Goal: Find contact information: Find contact information

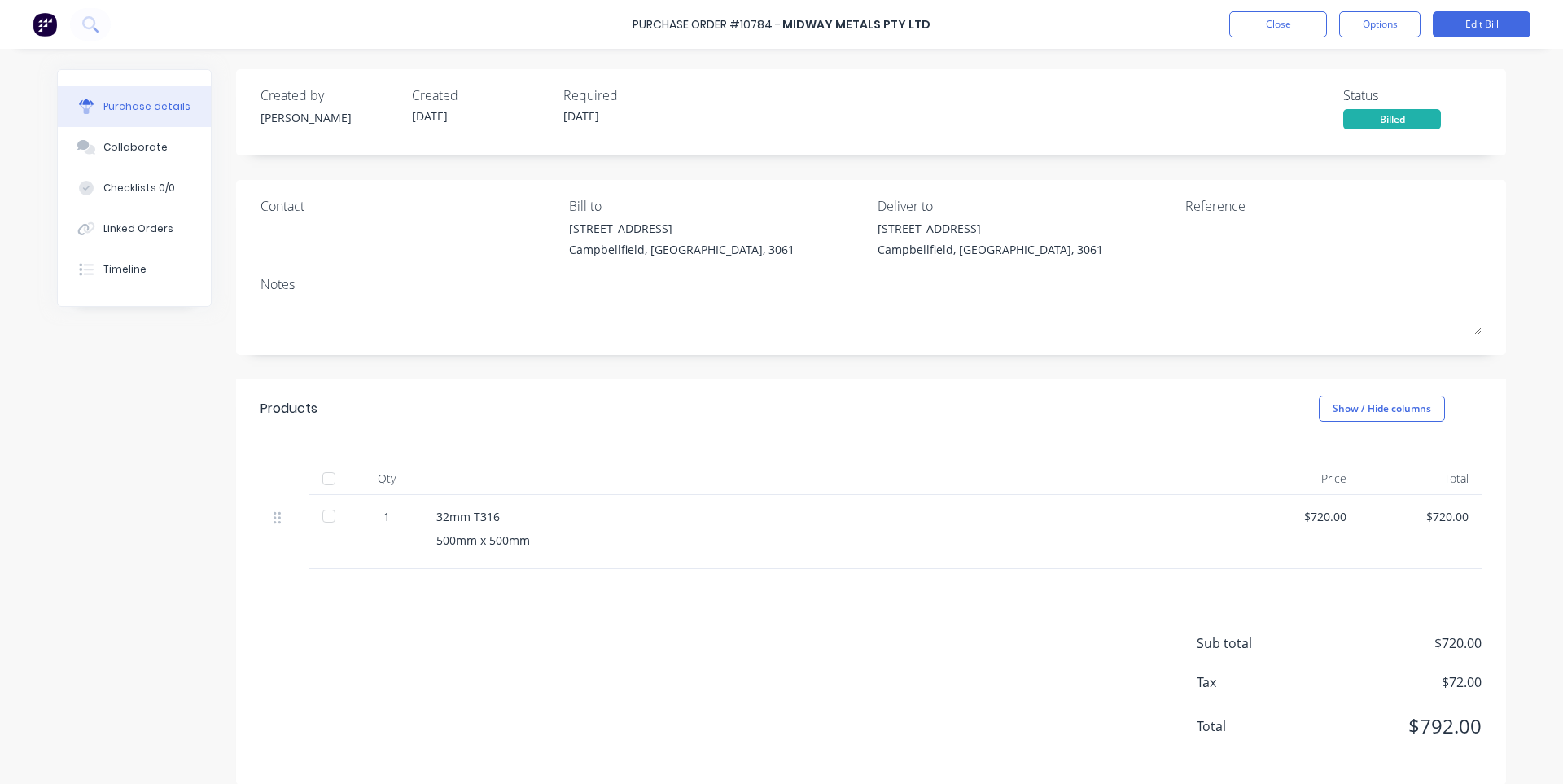
click at [1255, 23] on button "Close" at bounding box center [1277, 24] width 97 height 26
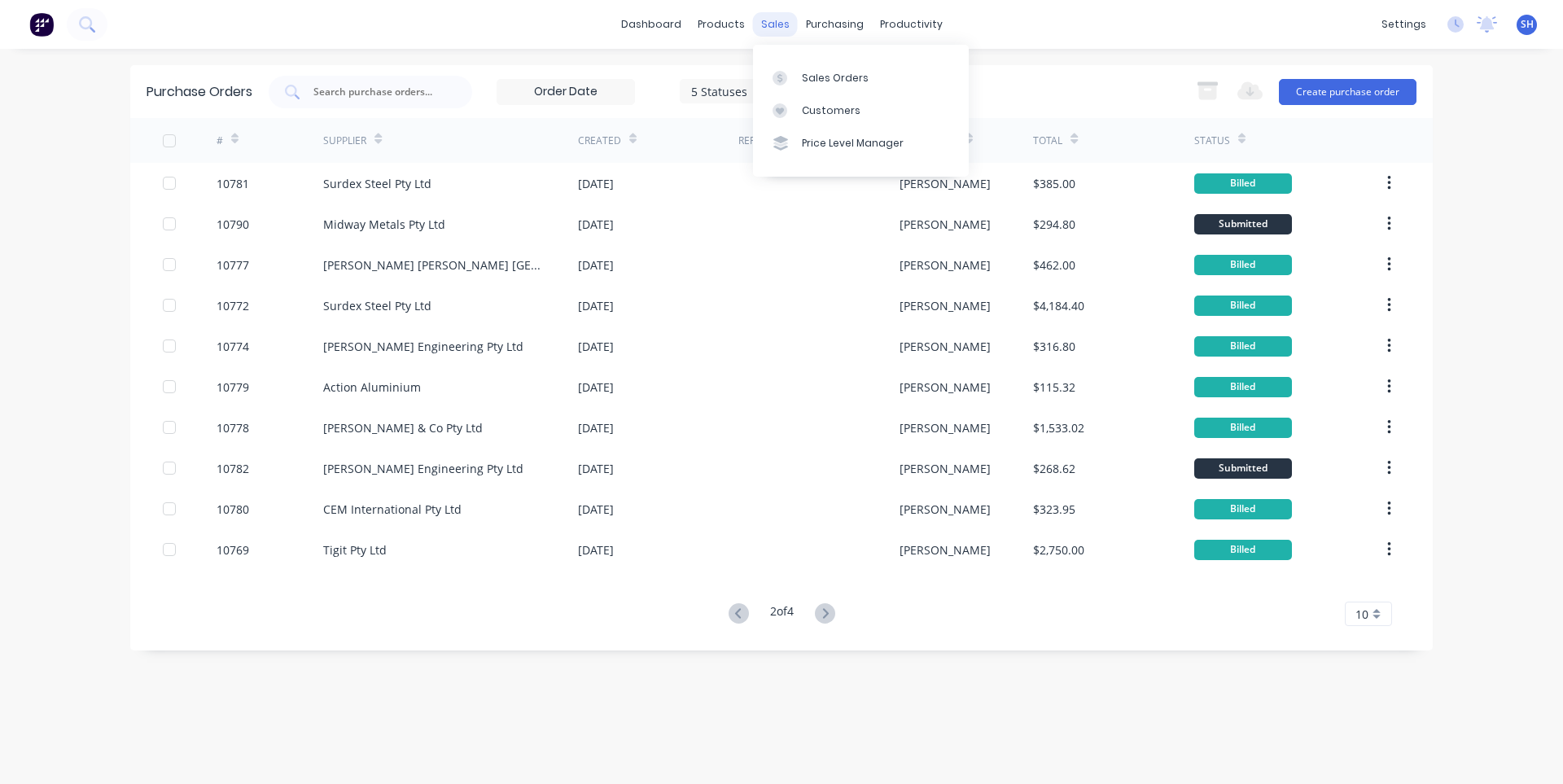
click at [771, 21] on div "sales" at bounding box center [776, 24] width 44 height 24
click at [811, 75] on div "Sales Orders" at bounding box center [835, 77] width 67 height 14
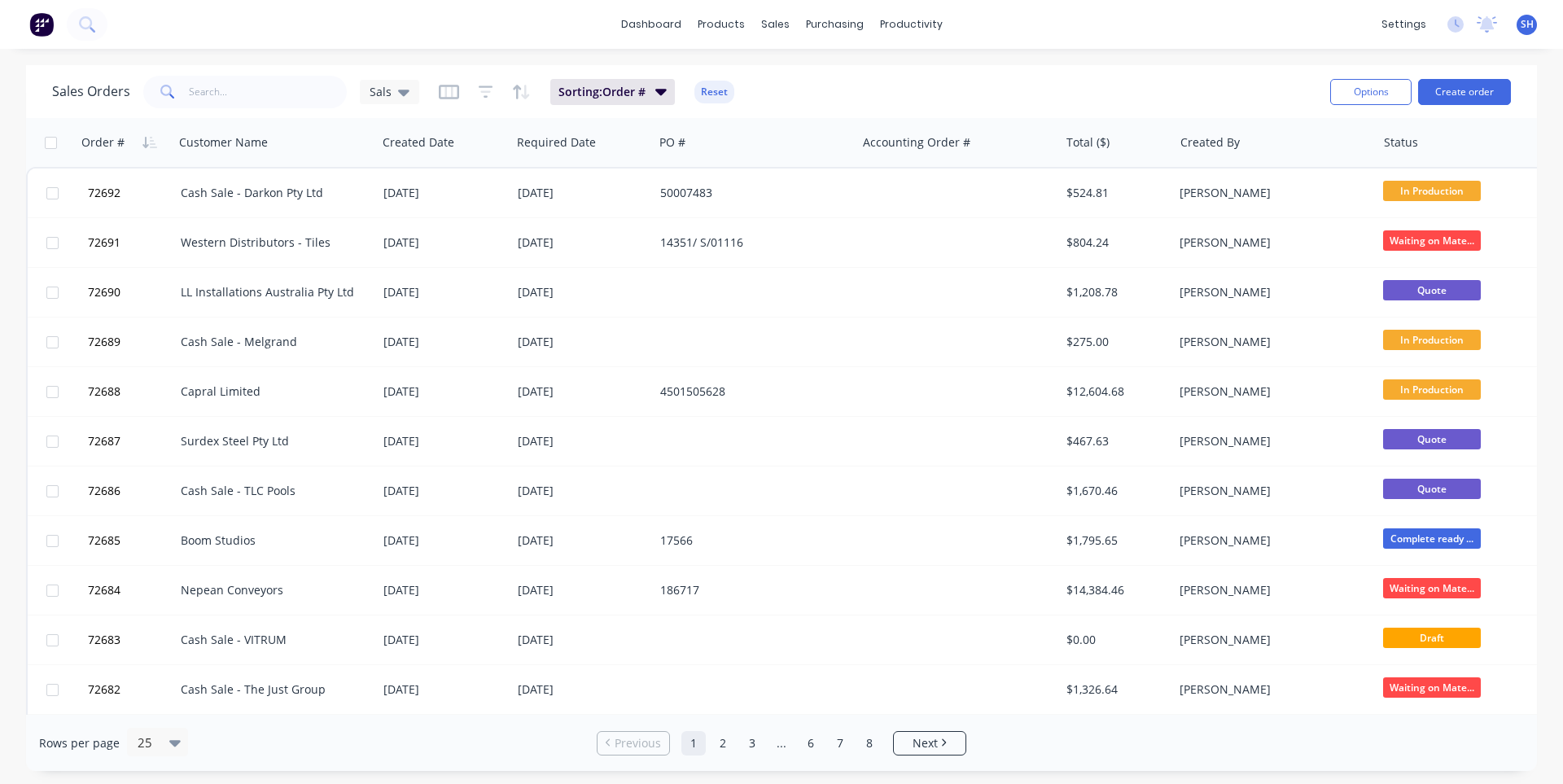
click at [181, 86] on span at bounding box center [166, 92] width 45 height 33
click at [204, 90] on input "text" at bounding box center [268, 92] width 159 height 33
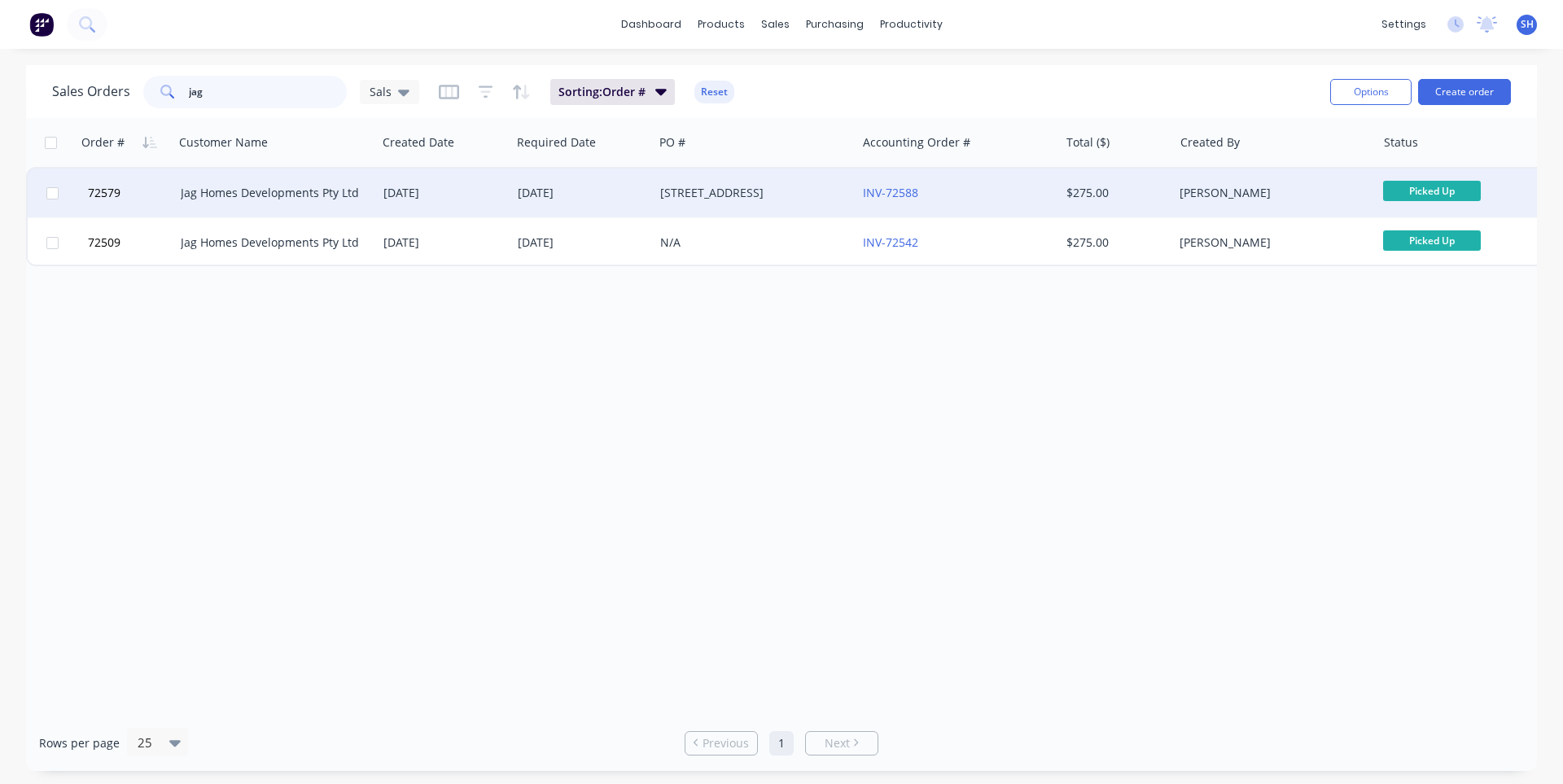
type input "jag"
click at [321, 197] on div "Jag Homes Developments Pty Ltd" at bounding box center [270, 193] width 180 height 16
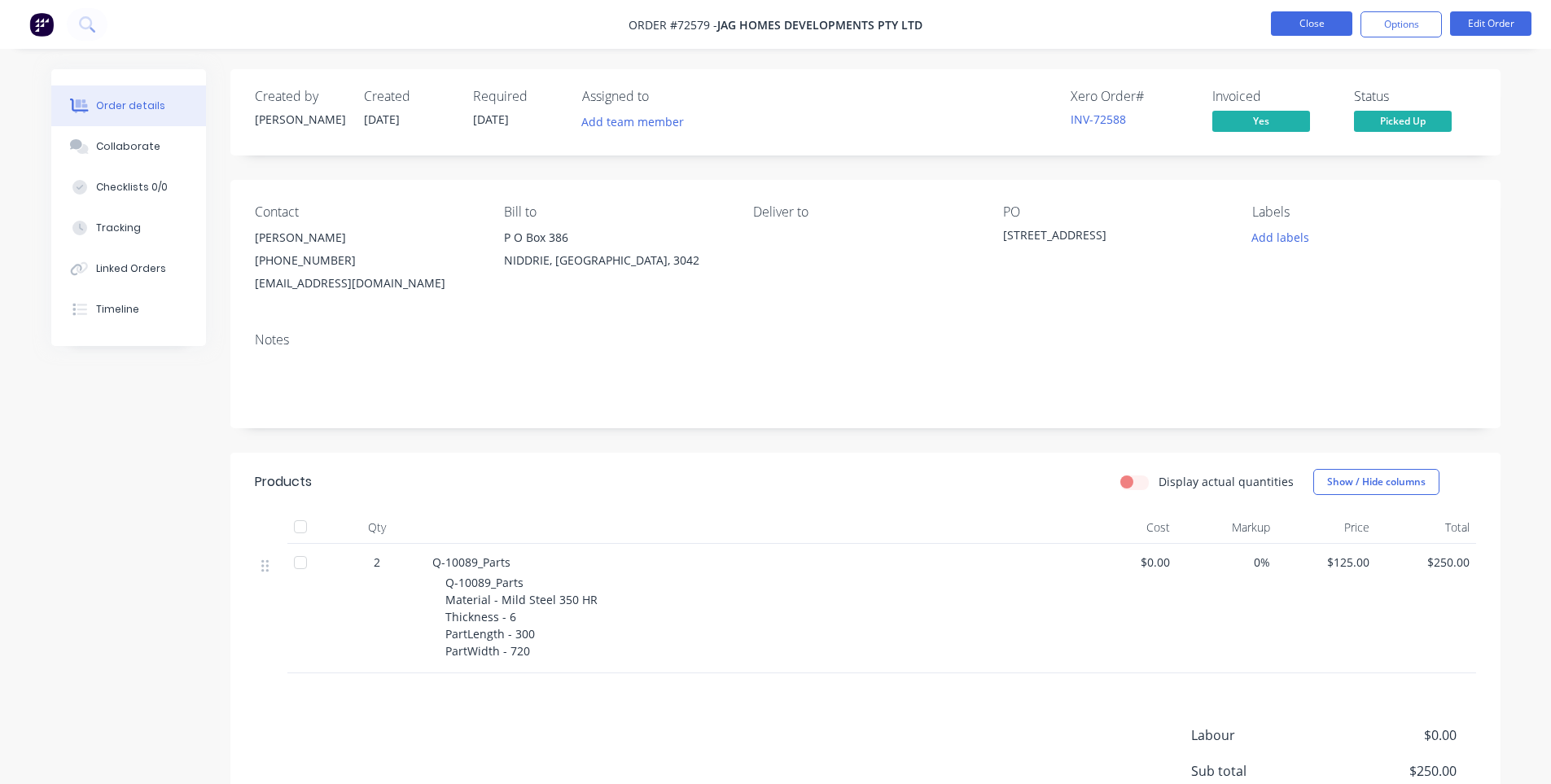
click at [1328, 23] on button "Close" at bounding box center [1311, 23] width 81 height 24
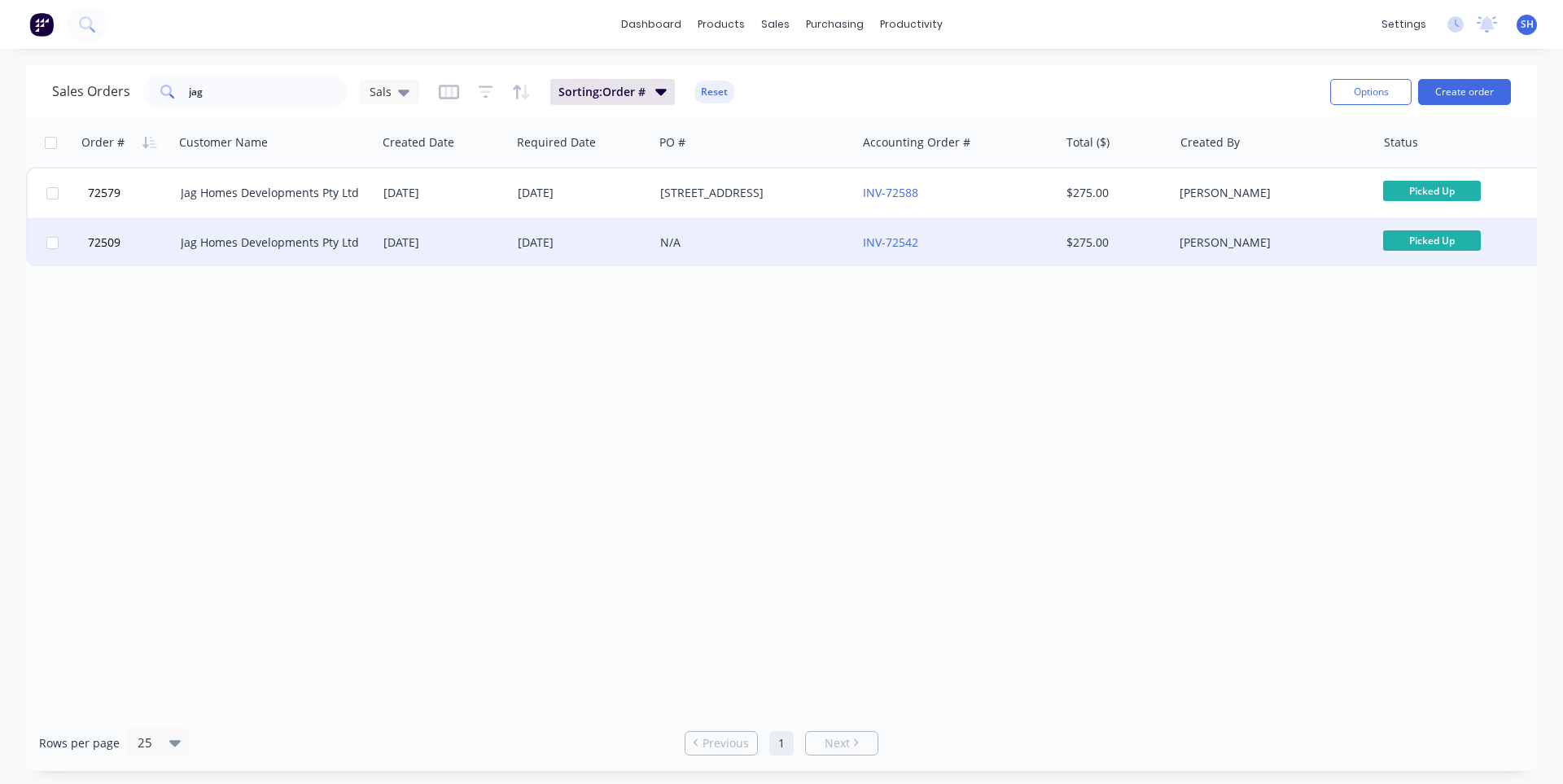
click at [315, 256] on div "Jag Homes Developments Pty Ltd" at bounding box center [276, 242] width 203 height 49
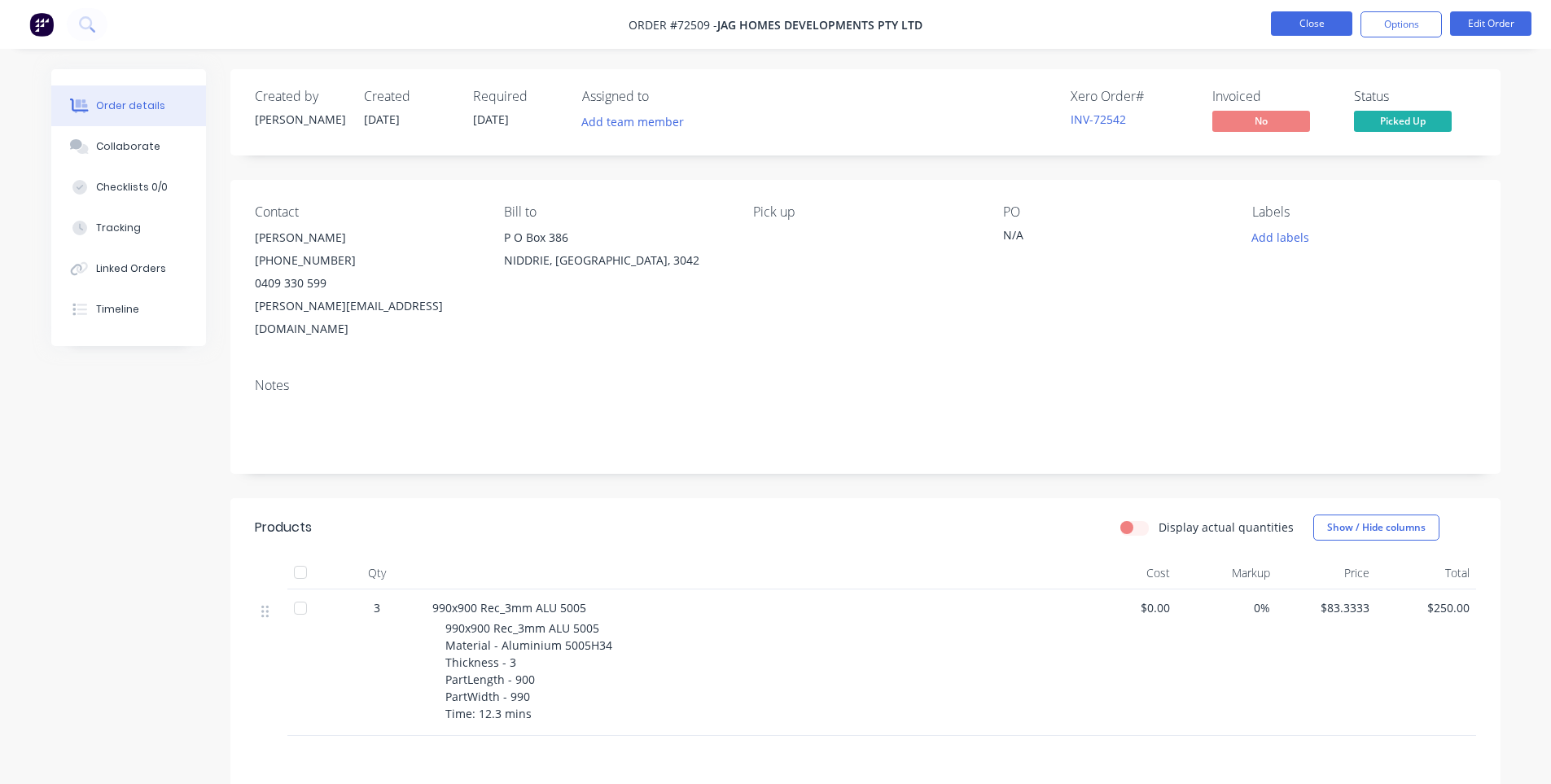
click at [1321, 29] on button "Close" at bounding box center [1311, 23] width 81 height 24
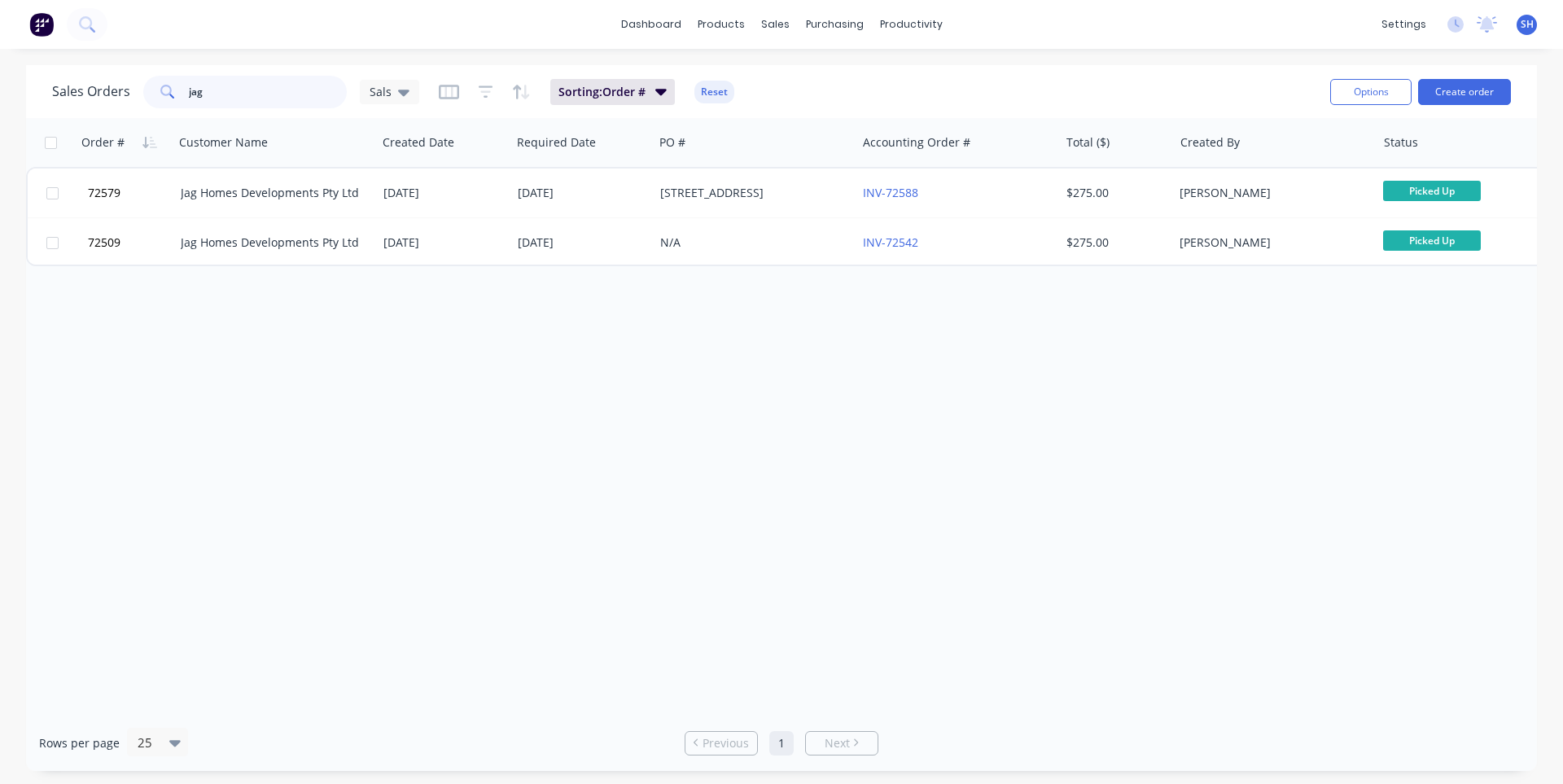
drag, startPoint x: 239, startPoint y: 97, endPoint x: 167, endPoint y: 108, distance: 72.8
click at [167, 108] on div "Sales Orders jag Sals Sorting: Order # Reset" at bounding box center [685, 91] width 1266 height 40
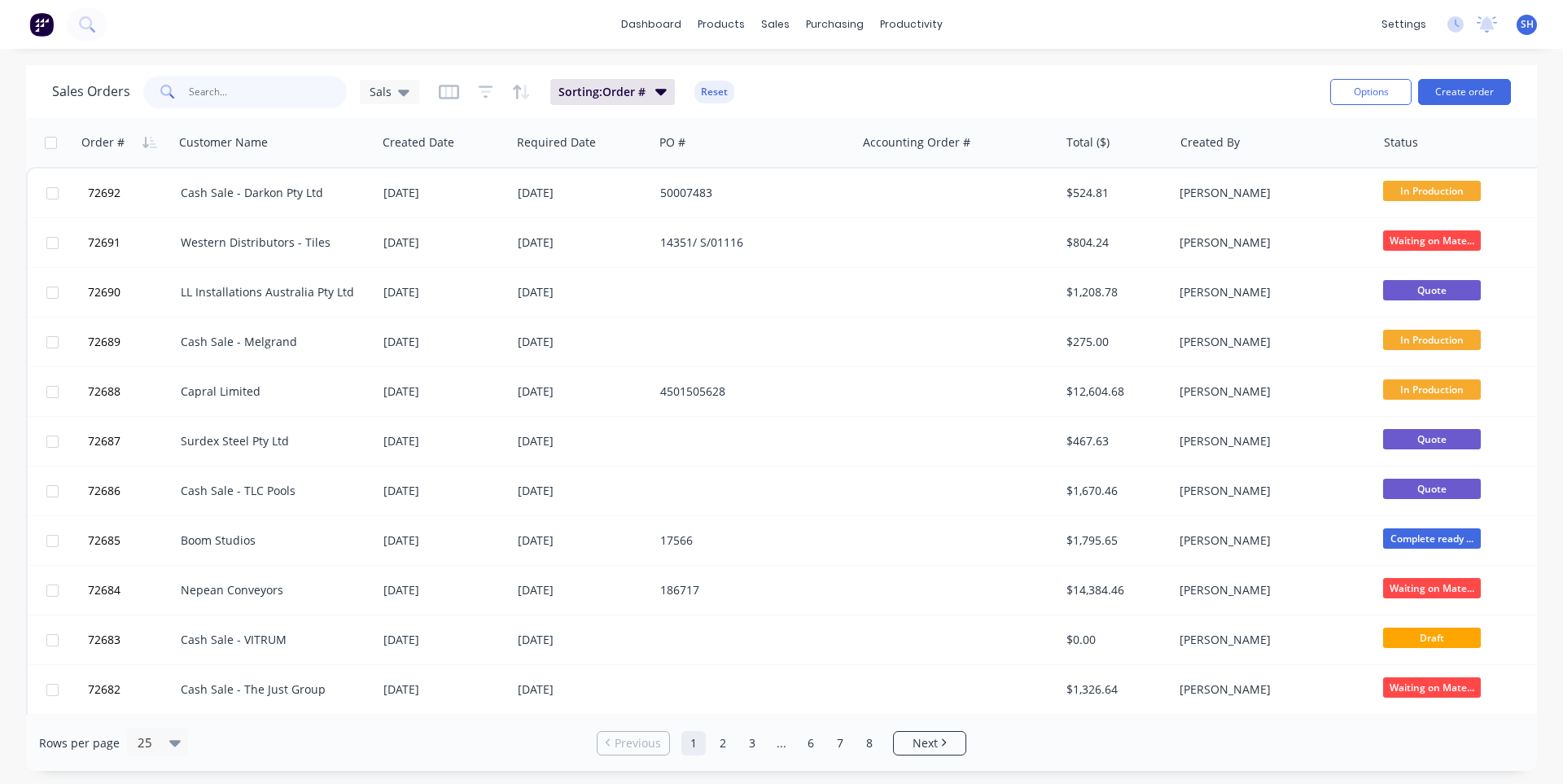
click at [206, 92] on input "text" at bounding box center [268, 92] width 159 height 33
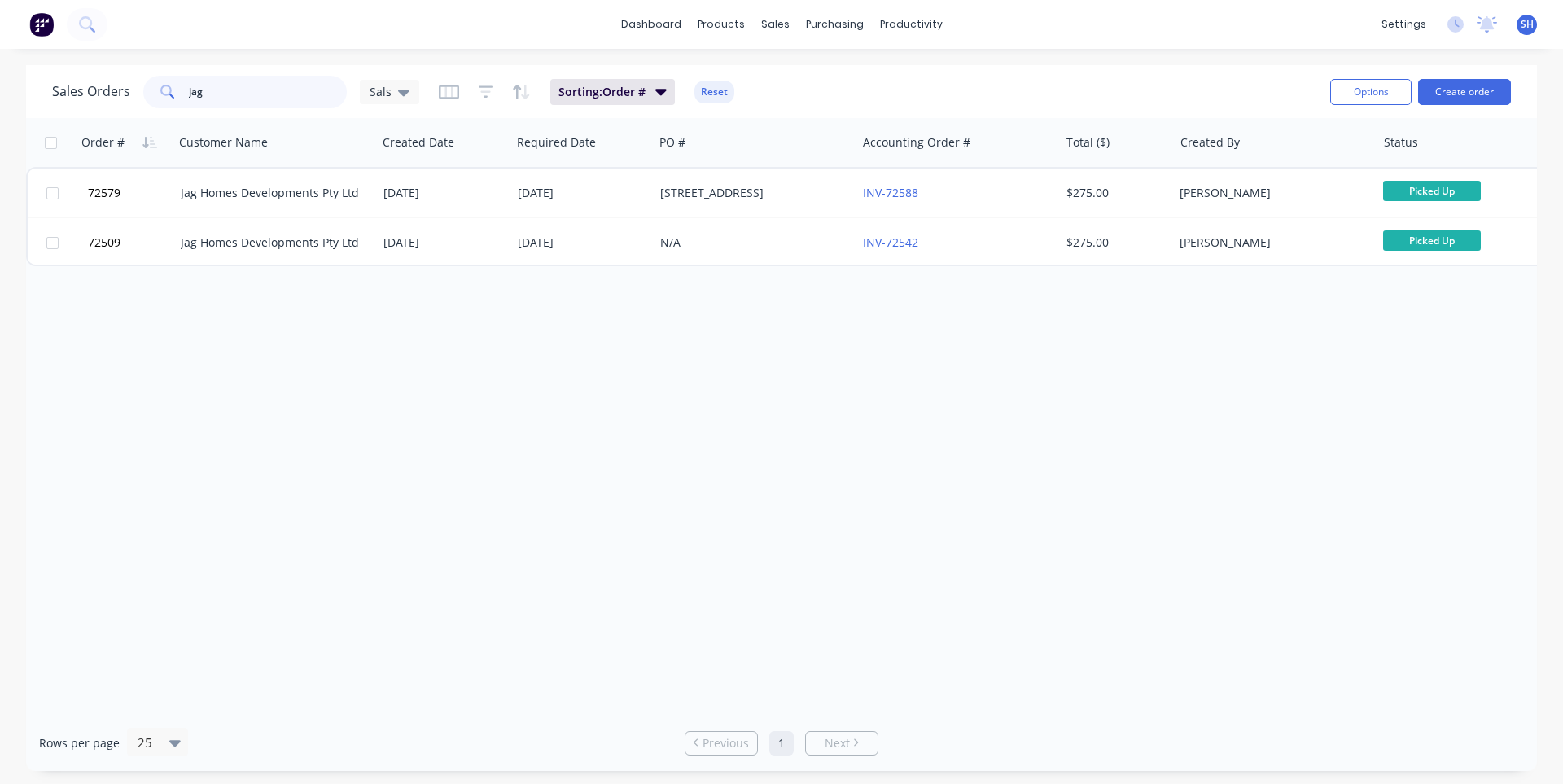
type input "jag"
click at [320, 246] on div "Jag Homes Developments Pty Ltd" at bounding box center [270, 242] width 180 height 16
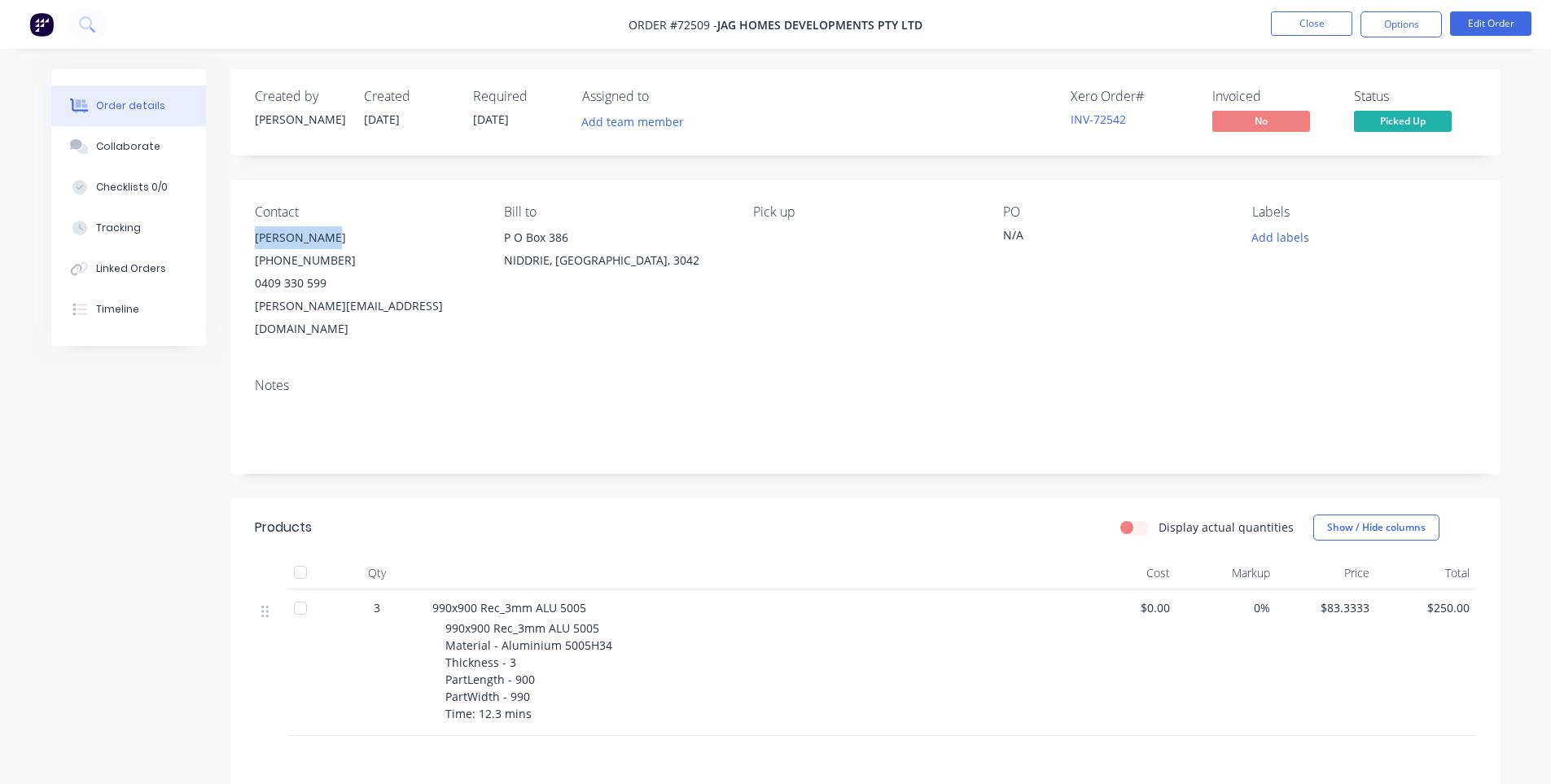
drag, startPoint x: 328, startPoint y: 239, endPoint x: 255, endPoint y: 246, distance: 73.3
click at [255, 246] on div "[PERSON_NAME]" at bounding box center [366, 238] width 223 height 23
copy div "[PERSON_NAME]"
drag, startPoint x: 326, startPoint y: 284, endPoint x: 250, endPoint y: 284, distance: 76.0
click at [250, 284] on div "Contact [PERSON_NAME] [PHONE_NUMBER] [EMAIL_ADDRESS][DOMAIN_NAME] Bill to [STRE…" at bounding box center [865, 273] width 1270 height 185
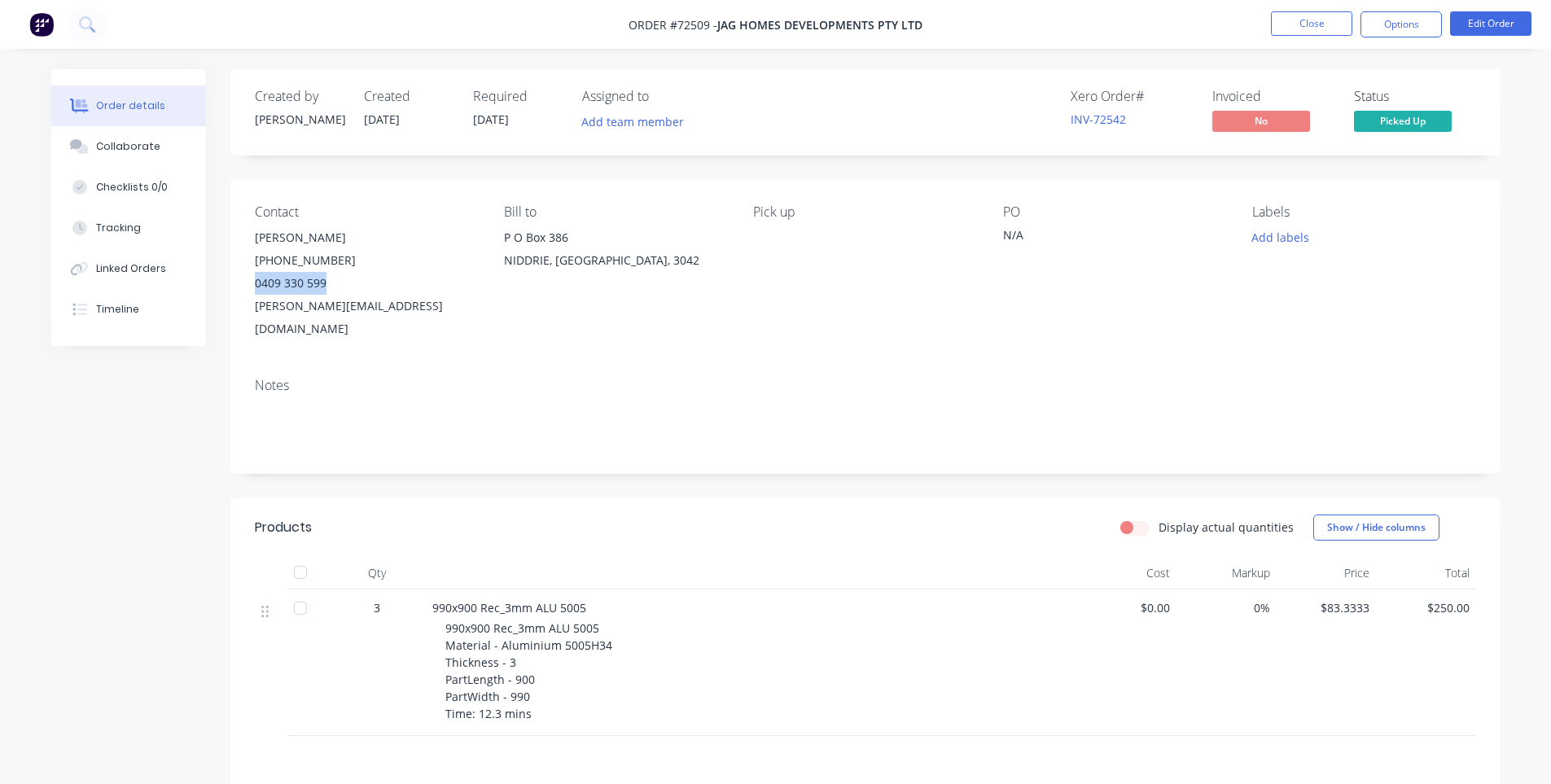
copy div "0409 330 599"
click at [1335, 22] on button "Close" at bounding box center [1311, 23] width 81 height 24
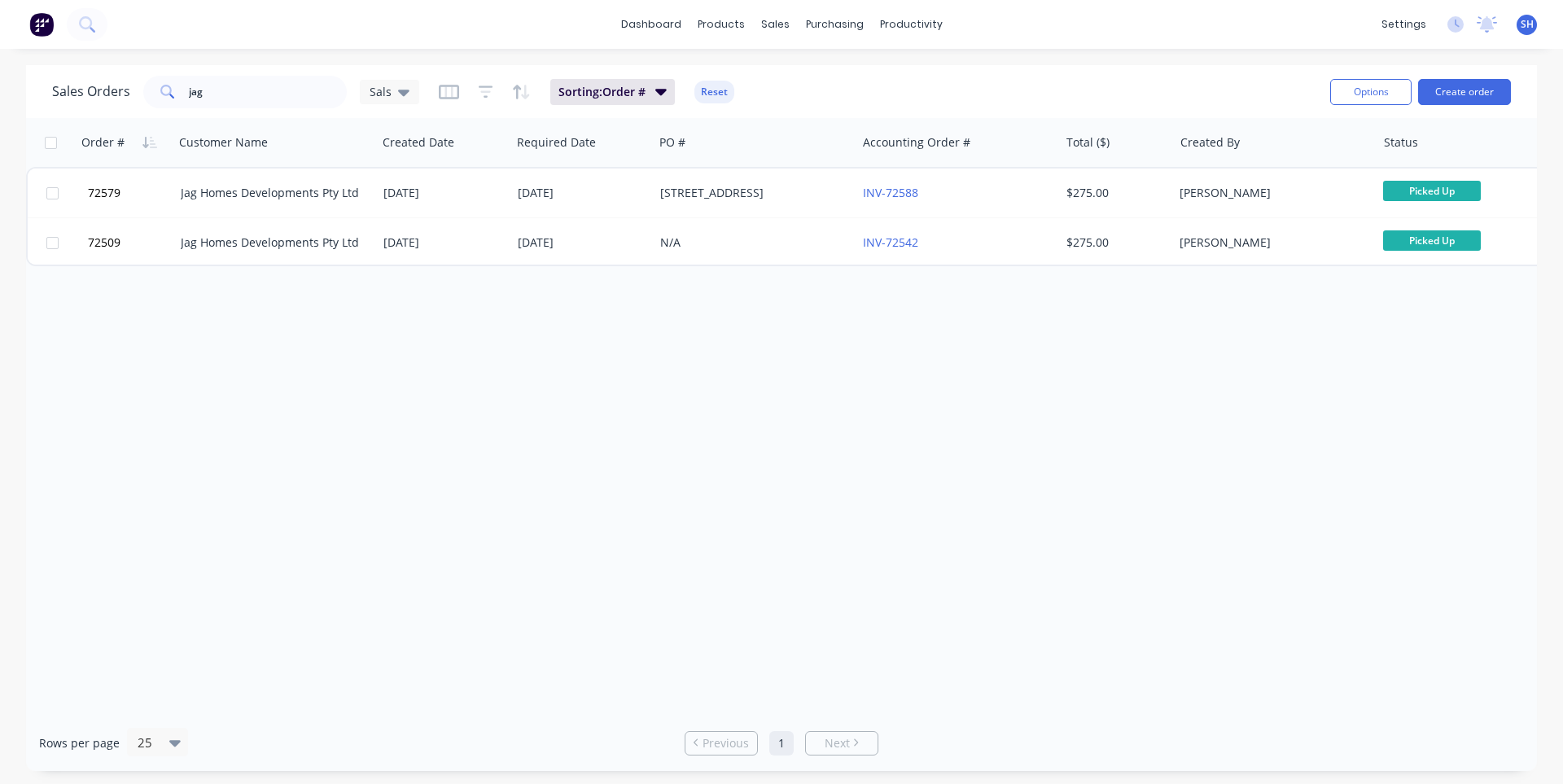
click at [625, 48] on div "dashboard products sales purchasing productivity dashboard products Product Cat…" at bounding box center [782, 392] width 1563 height 784
click at [634, 32] on link "dashboard" at bounding box center [651, 24] width 76 height 24
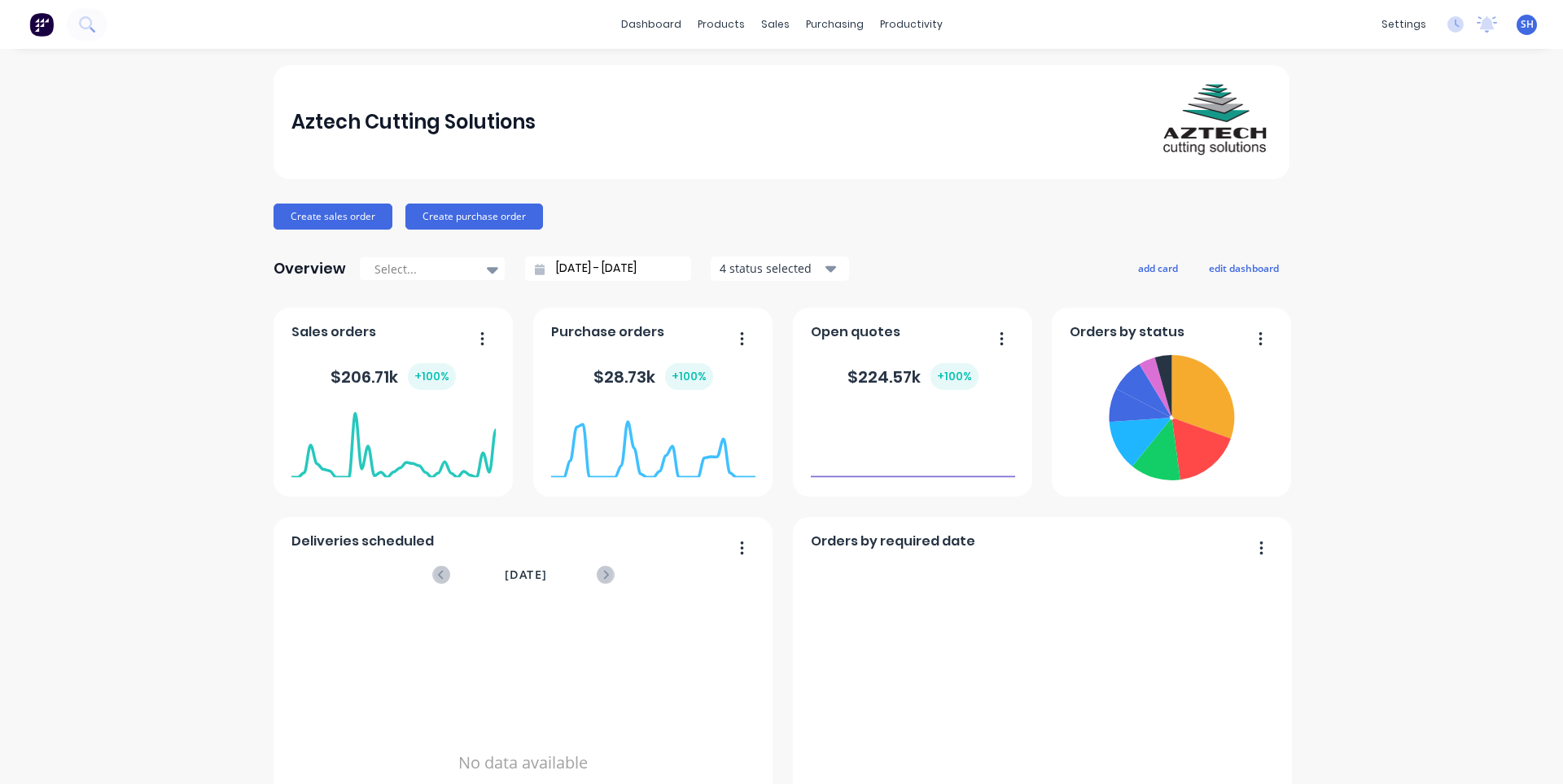
click at [138, 433] on div "Aztech Cutting Solutions Create sales order Create purchase order Overview Sele…" at bounding box center [782, 490] width 1563 height 850
